Goal: Task Accomplishment & Management: Use online tool/utility

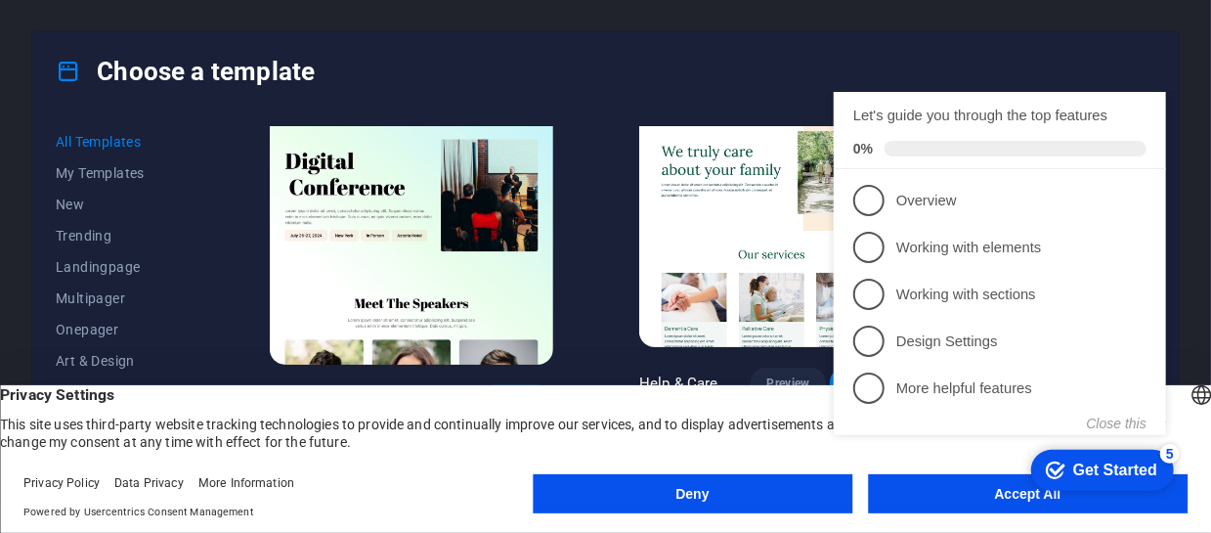
scroll to position [1271, 0]
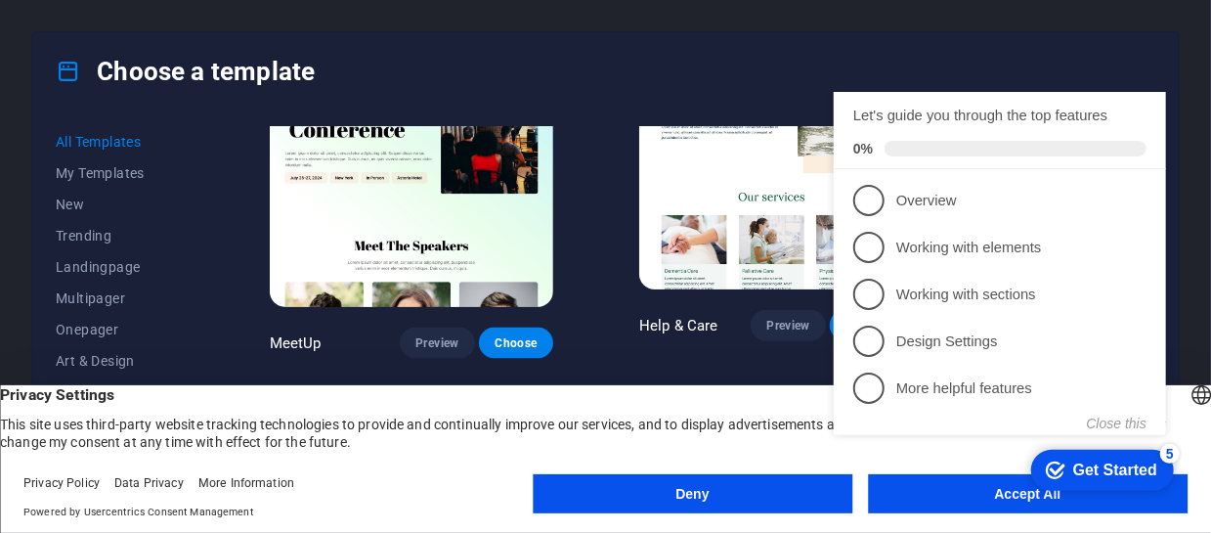
click at [928, 494] on div "checkmark Get Started 5 First Steps in the Editor Let's guide you through the t…" at bounding box center [1003, 294] width 356 height 407
click at [1008, 492] on div "checkmark Get Started 5 First Steps in the Editor Let's guide you through the t…" at bounding box center [1003, 294] width 356 height 407
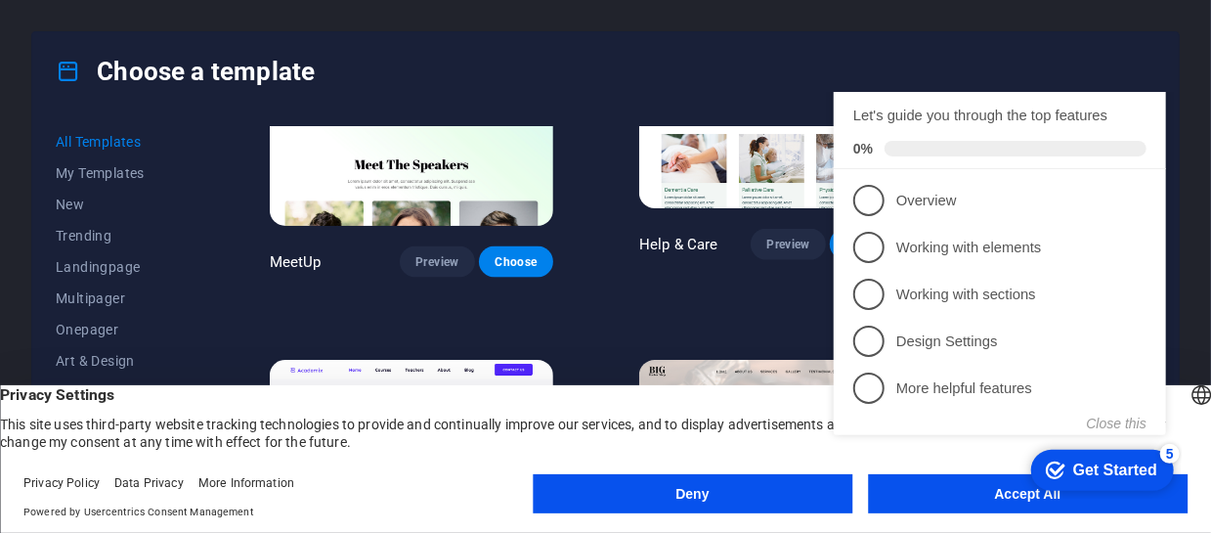
scroll to position [1466, 0]
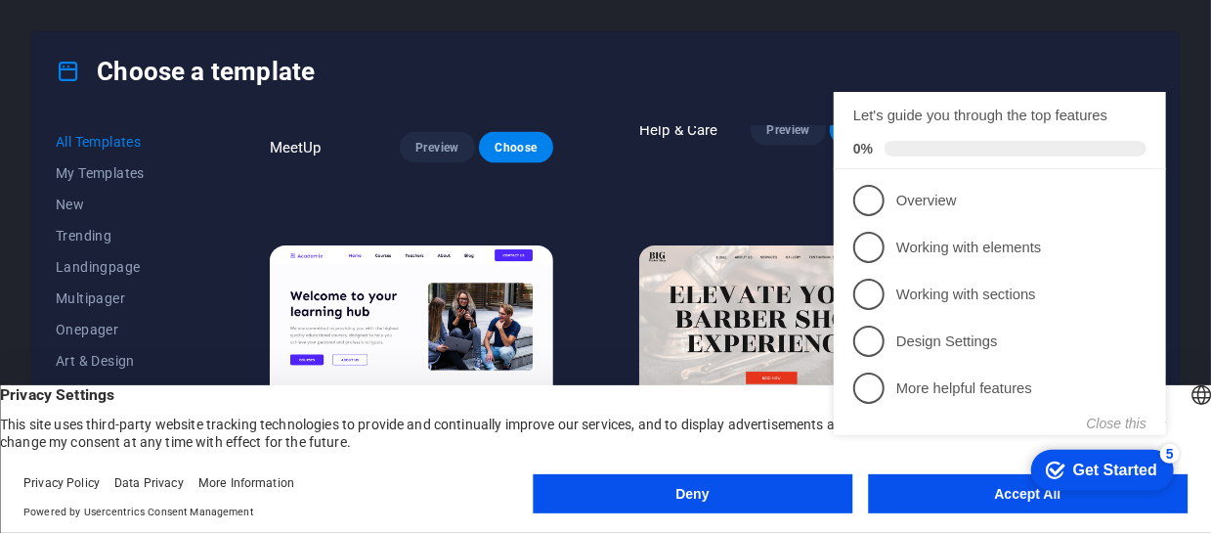
click at [1192, 402] on header "English Deutsch Privacy Settings This site uses third-party website tracking te…" at bounding box center [605, 417] width 1211 height 65
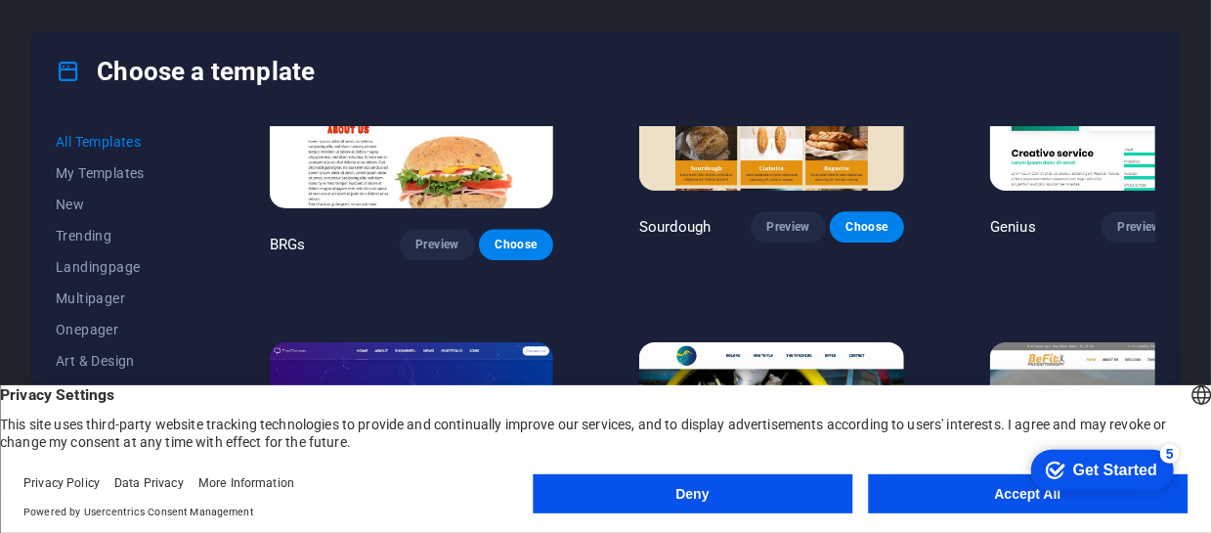
scroll to position [9774, 0]
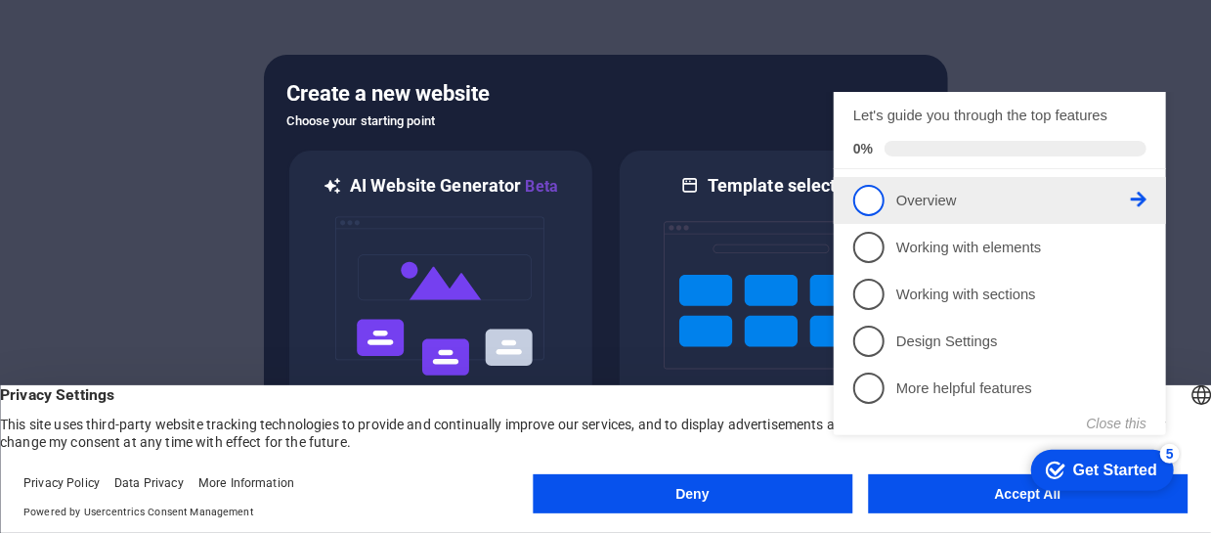
click at [860, 215] on span "1" at bounding box center [867, 199] width 31 height 31
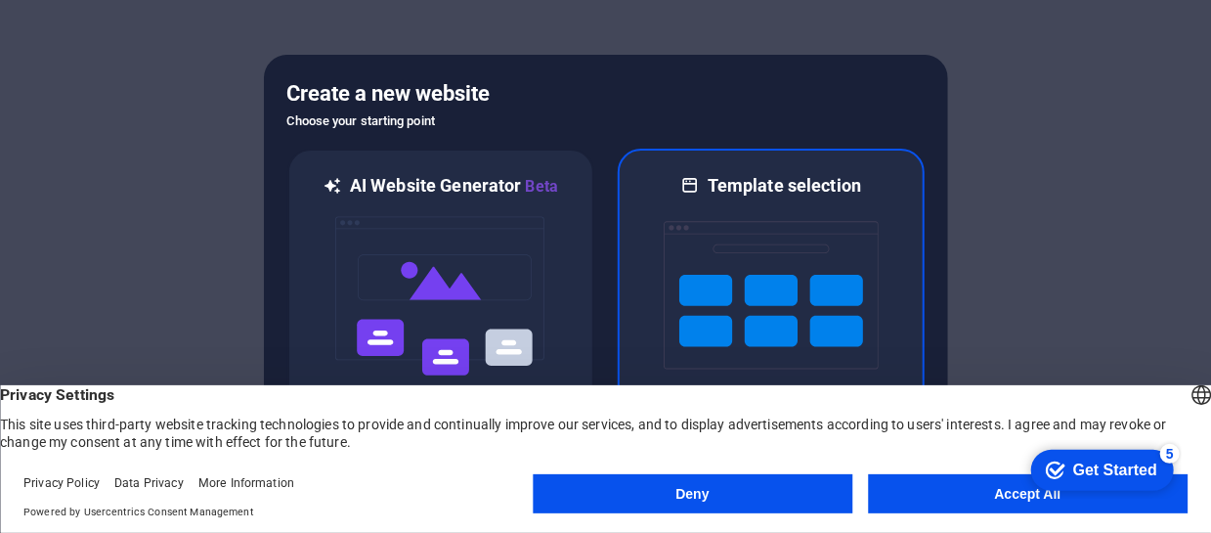
click at [817, 255] on img at bounding box center [771, 294] width 215 height 195
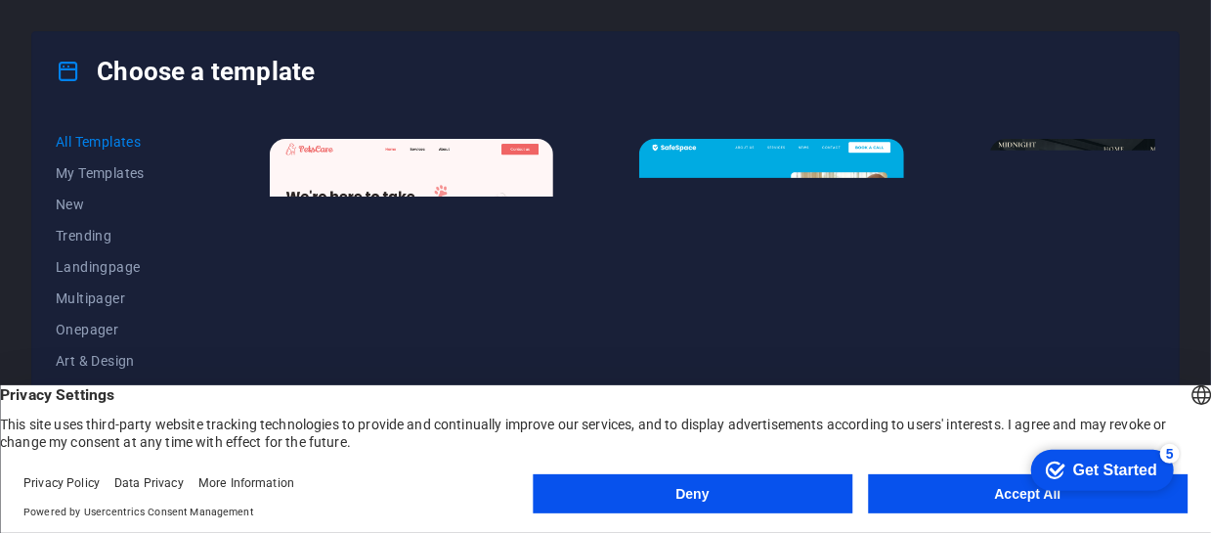
scroll to position [1271, 0]
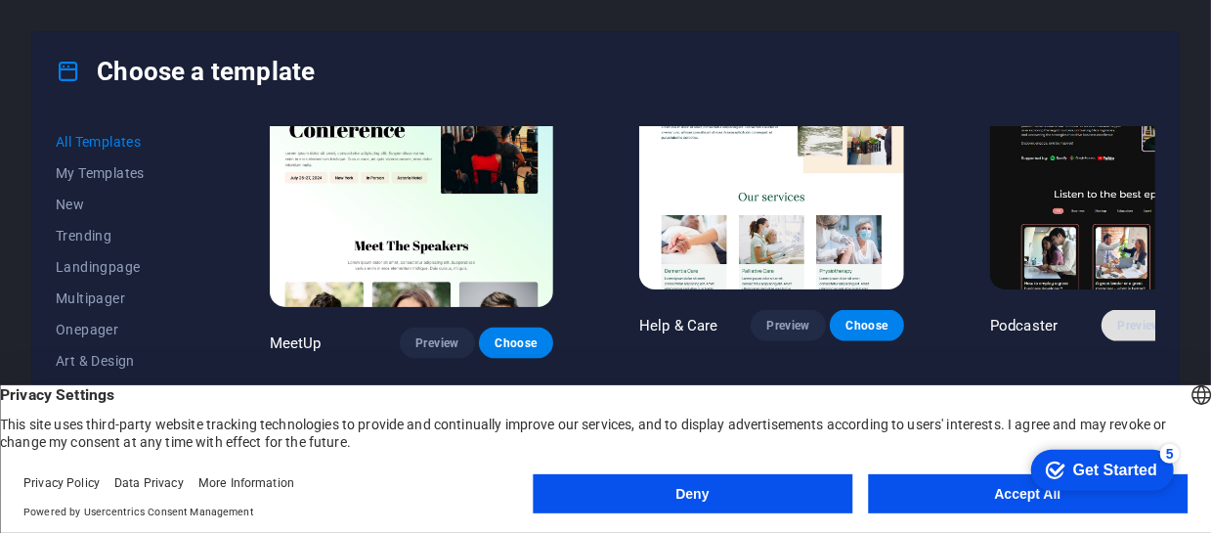
click at [1117, 318] on span "Preview" at bounding box center [1138, 326] width 43 height 16
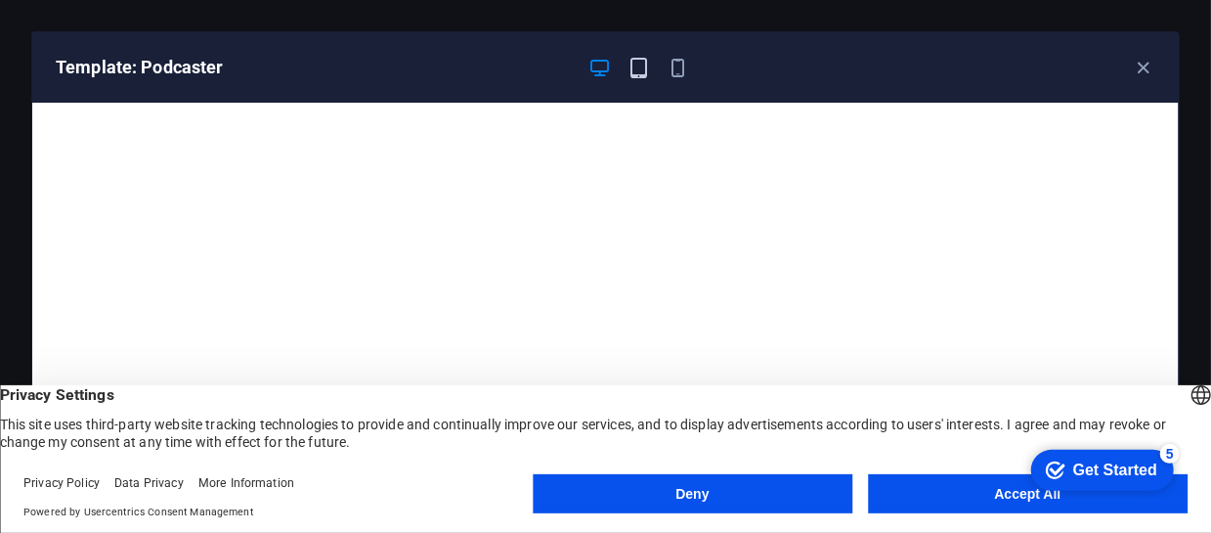
click at [639, 65] on icon "button" at bounding box center [638, 68] width 22 height 22
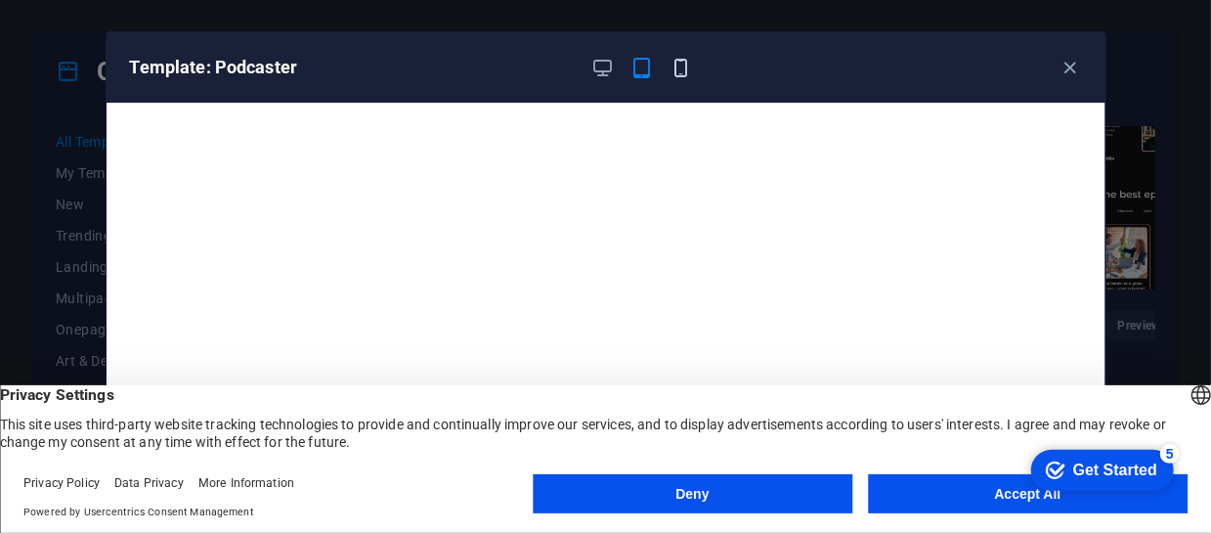
click at [680, 65] on icon "button" at bounding box center [681, 68] width 22 height 22
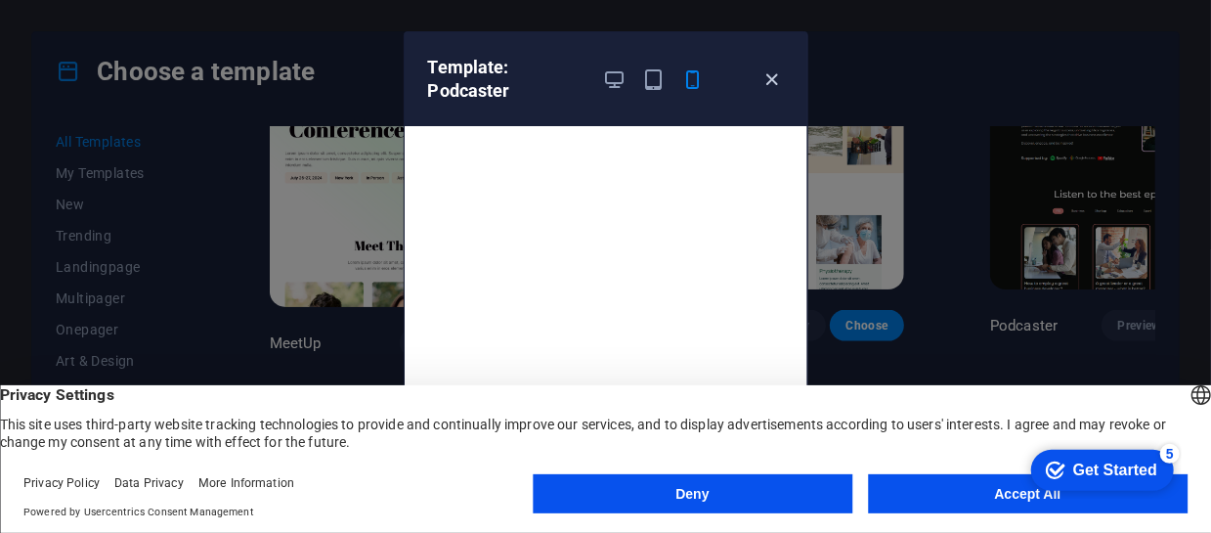
click at [774, 75] on icon "button" at bounding box center [771, 79] width 22 height 22
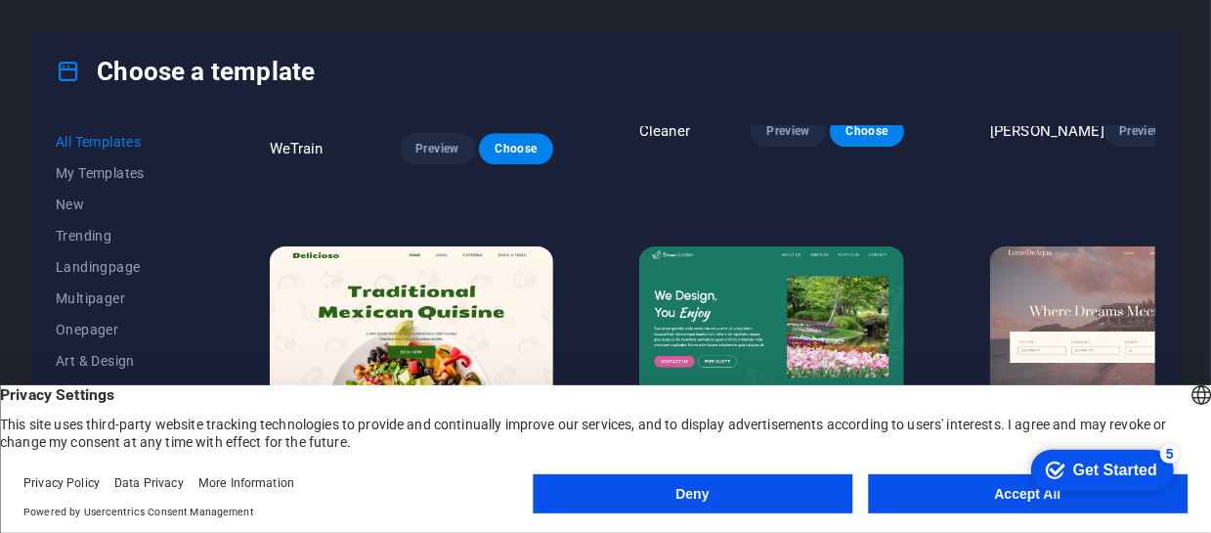
scroll to position [2737, 0]
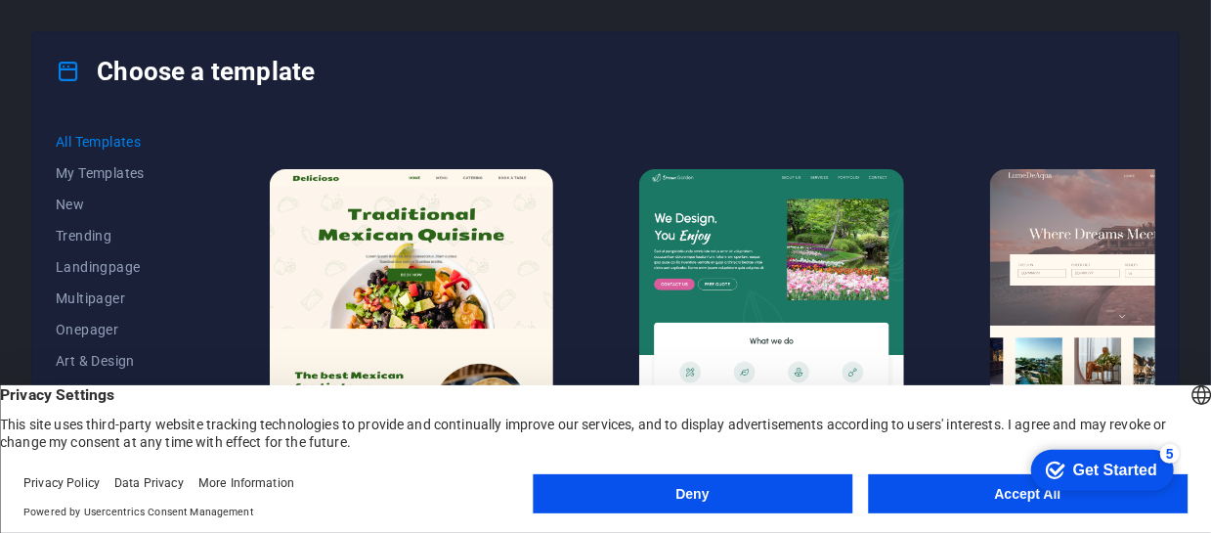
click at [845, 442] on span "Choose" at bounding box center [866, 450] width 43 height 16
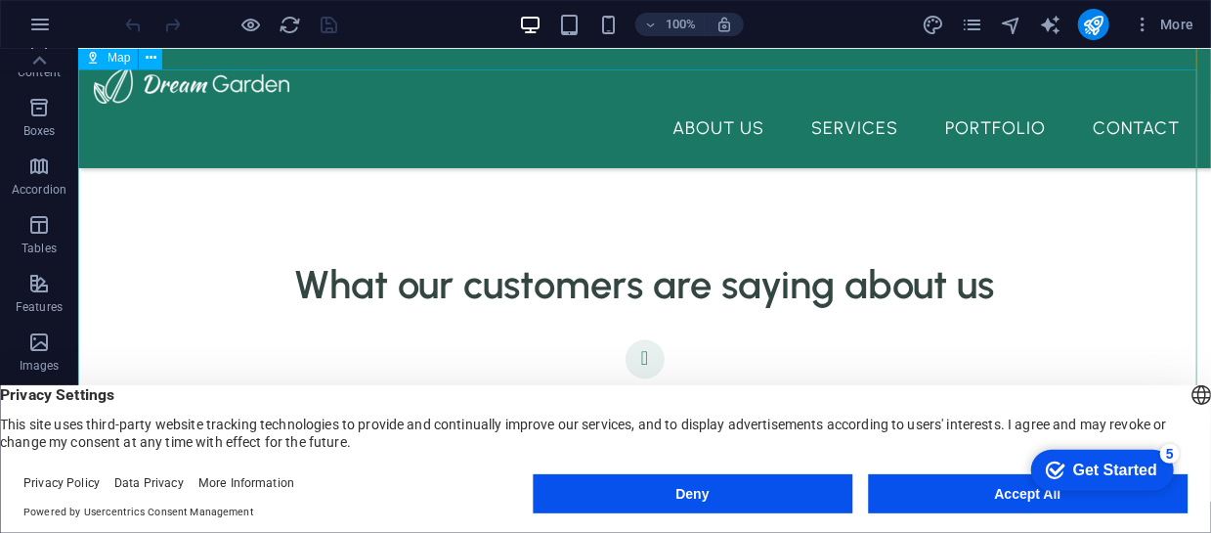
scroll to position [5318, 0]
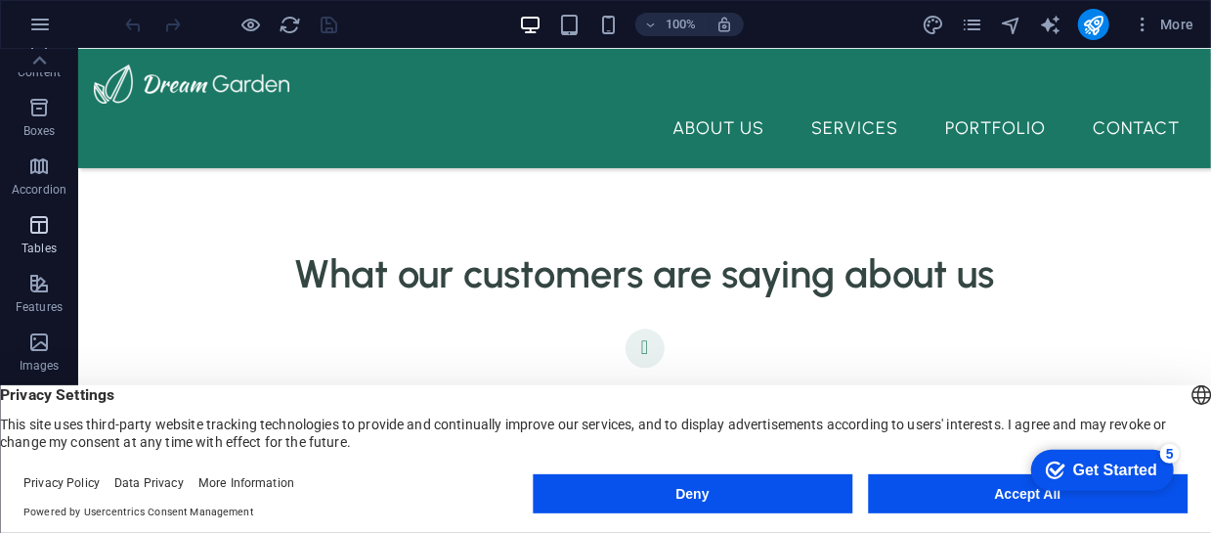
click at [30, 235] on icon "button" at bounding box center [38, 224] width 23 height 23
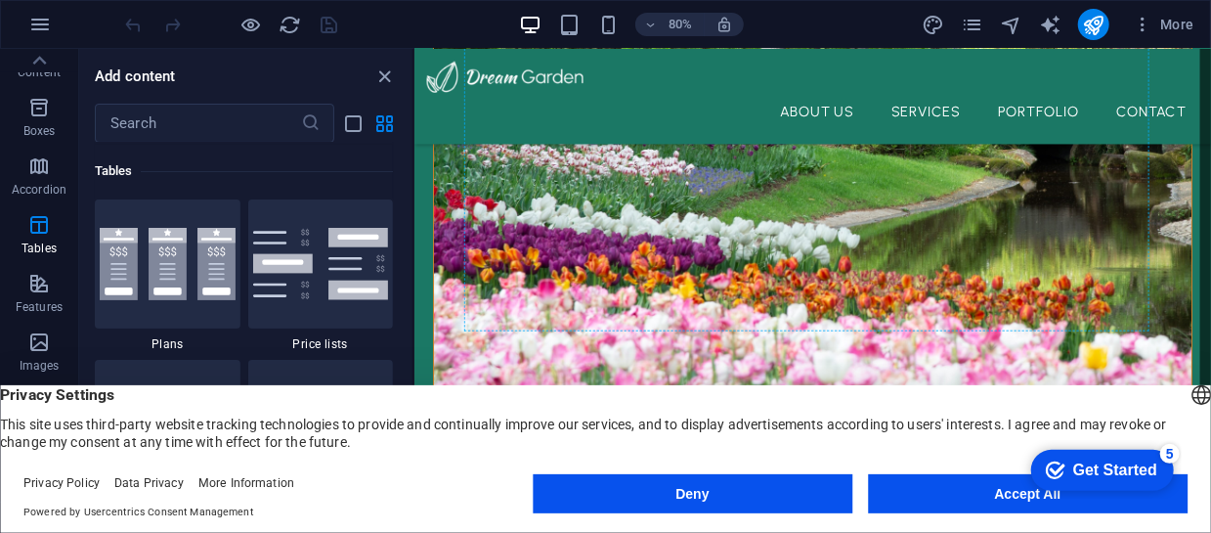
scroll to position [741, 0]
